Goal: Use online tool/utility: Use online tool/utility

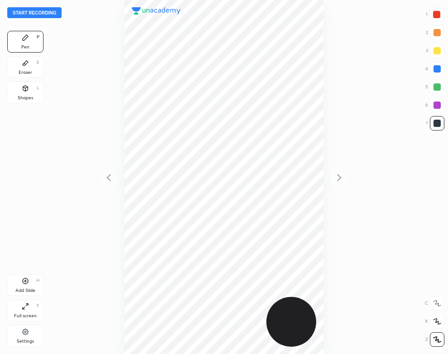
scroll to position [354, 303]
click at [52, 13] on button "Start recording" at bounding box center [34, 12] width 54 height 11
click at [440, 14] on div at bounding box center [436, 14] width 7 height 7
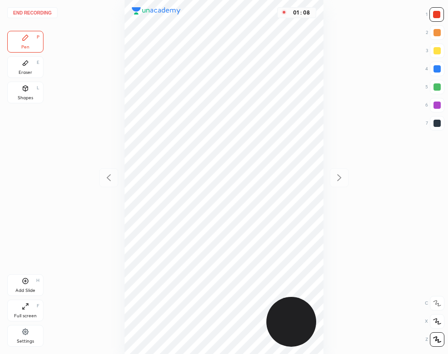
click at [436, 119] on div at bounding box center [437, 123] width 15 height 15
click at [34, 93] on div "Shapes L" at bounding box center [25, 93] width 36 height 22
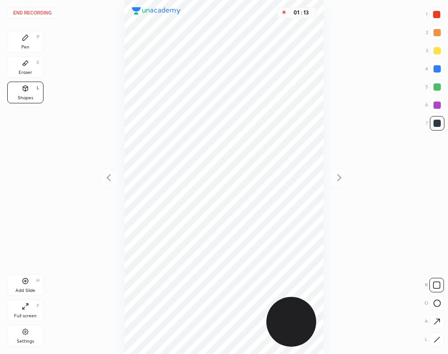
click at [19, 56] on div "Eraser E" at bounding box center [25, 67] width 36 height 22
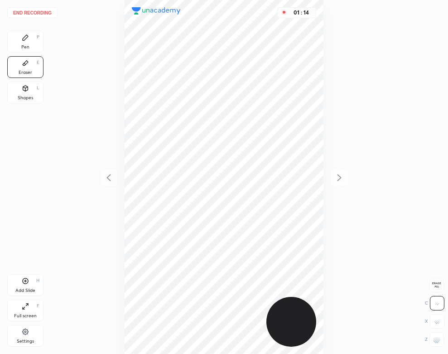
click at [25, 45] on div "Pen" at bounding box center [25, 47] width 8 height 5
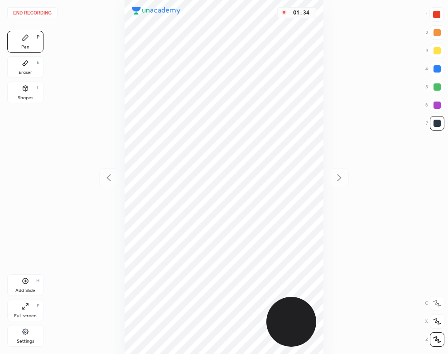
click at [46, 11] on button "End recording" at bounding box center [32, 12] width 50 height 11
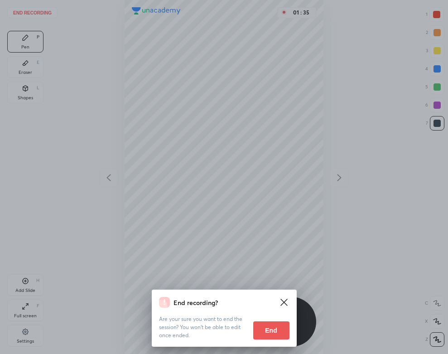
click at [272, 330] on button "End" at bounding box center [271, 330] width 36 height 18
